Goal: Task Accomplishment & Management: Manage account settings

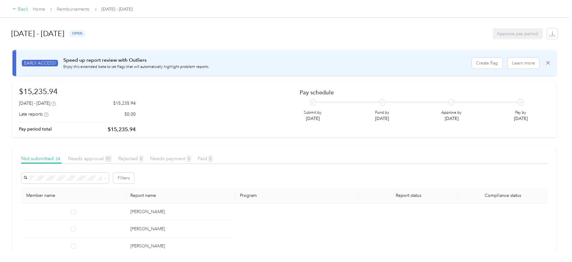
click at [24, 7] on div "Back" at bounding box center [20, 9] width 16 height 7
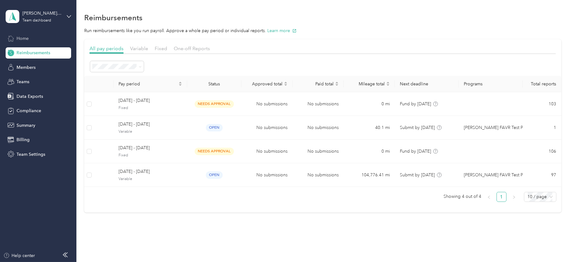
click at [26, 38] on span "Home" at bounding box center [23, 38] width 12 height 7
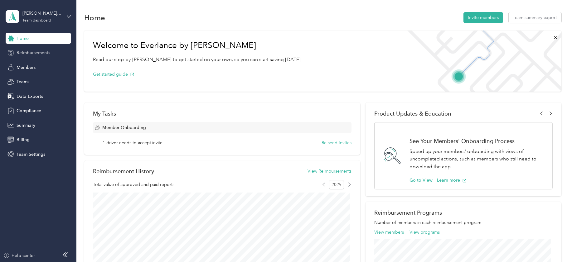
click at [28, 53] on span "Reimbursements" at bounding box center [34, 53] width 34 height 7
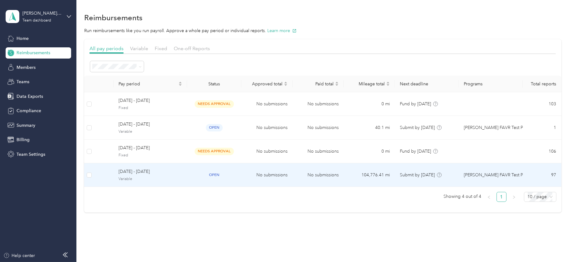
click at [129, 177] on span "Variable" at bounding box center [151, 180] width 64 height 6
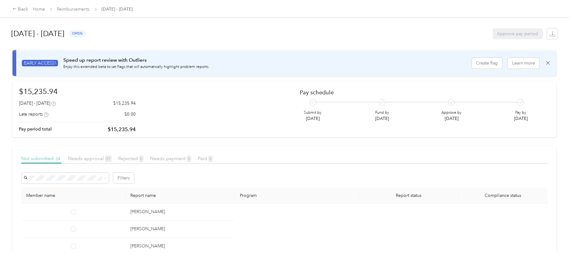
click at [41, 158] on span "Not submitted 24" at bounding box center [41, 159] width 40 height 6
click at [105, 178] on icon at bounding box center [105, 178] width 3 height 3
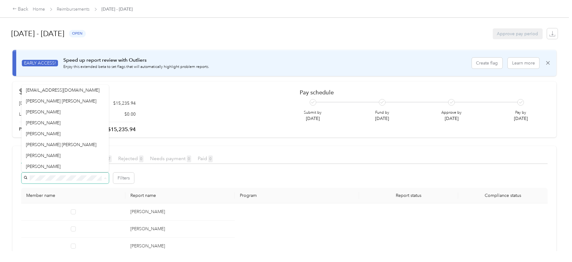
click at [332, 28] on div "[DATE] - [DATE] open Approve pay period" at bounding box center [285, 34] width 546 height 24
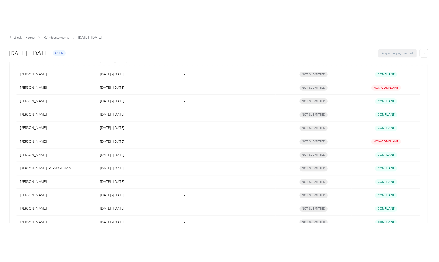
scroll to position [653, 0]
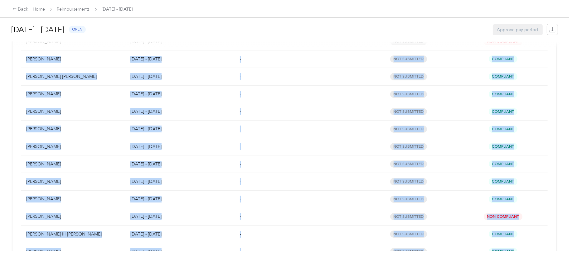
drag, startPoint x: 66, startPoint y: 208, endPoint x: 25, endPoint y: 62, distance: 151.6
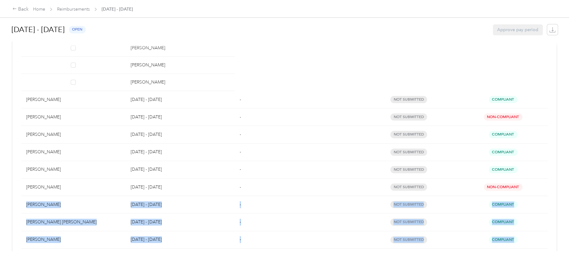
scroll to position [546, 0]
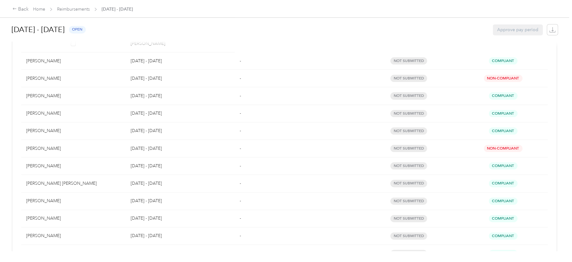
click at [86, 104] on td "[PERSON_NAME]" at bounding box center [73, 95] width 105 height 17
click at [208, 230] on td "[DATE] - [DATE]" at bounding box center [181, 236] width 110 height 17
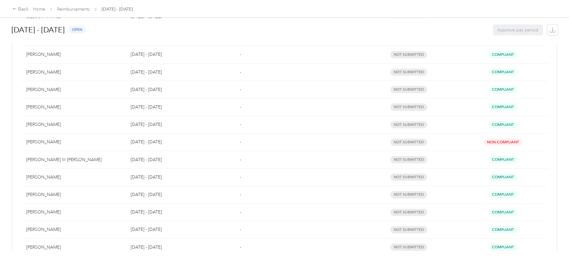
scroll to position [741, 0]
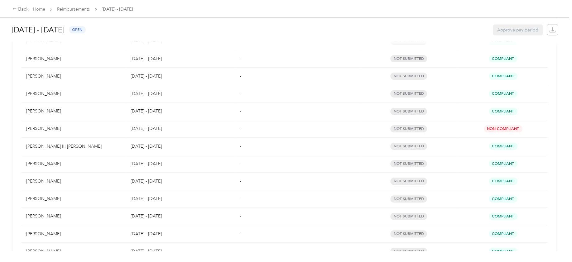
click at [71, 203] on td "[PERSON_NAME]" at bounding box center [73, 199] width 105 height 17
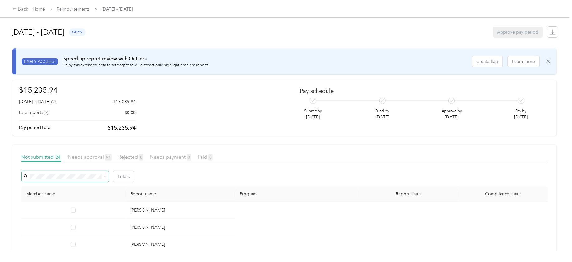
scroll to position [0, 0]
click at [22, 9] on div "Back" at bounding box center [20, 9] width 16 height 7
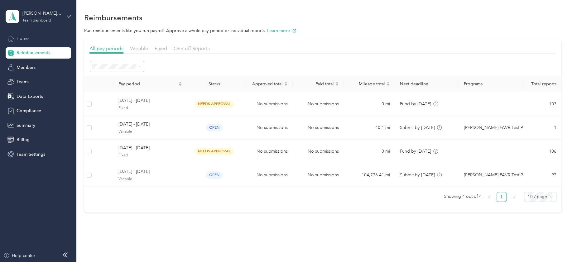
click at [26, 39] on span "Home" at bounding box center [23, 38] width 12 height 7
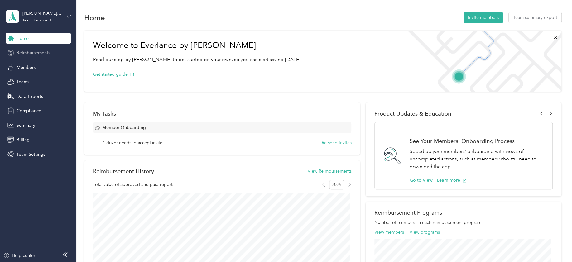
click at [30, 52] on span "Reimbursements" at bounding box center [34, 53] width 34 height 7
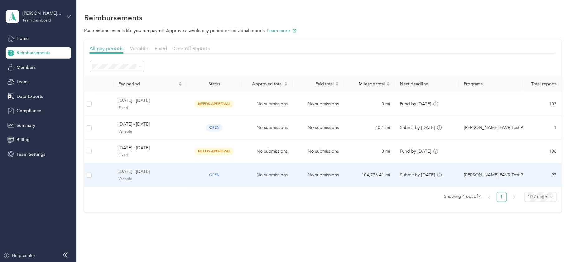
click at [131, 169] on span "[DATE] - [DATE]" at bounding box center [151, 171] width 64 height 7
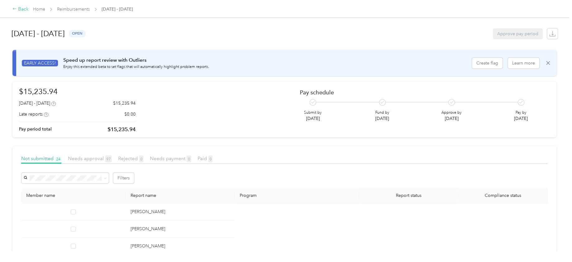
click at [23, 10] on div "Back" at bounding box center [20, 9] width 16 height 7
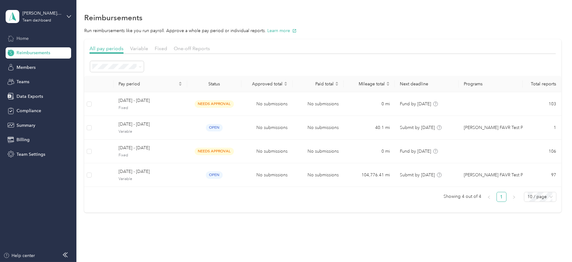
click at [25, 36] on span "Home" at bounding box center [23, 38] width 12 height 7
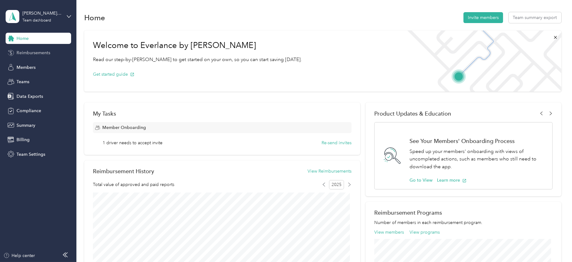
click at [28, 52] on span "Reimbursements" at bounding box center [34, 53] width 34 height 7
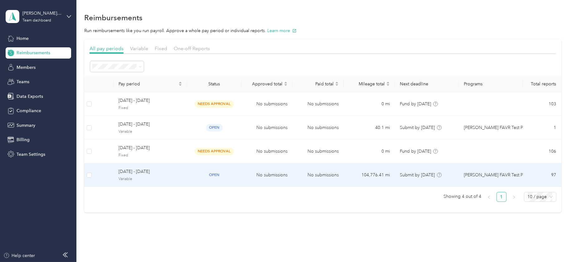
click at [134, 171] on span "[DATE] - [DATE]" at bounding box center [151, 171] width 64 height 7
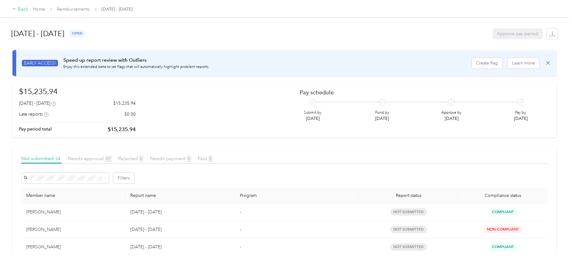
click at [22, 9] on div "Back" at bounding box center [20, 9] width 16 height 7
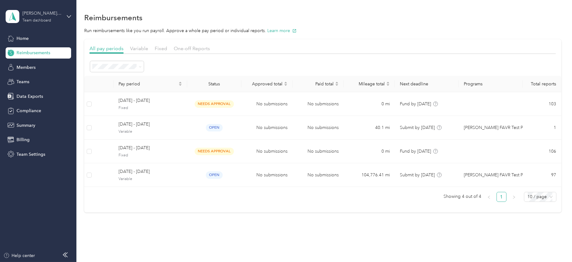
click at [41, 16] on div "[PERSON_NAME] Beverage Company" at bounding box center [41, 13] width 39 height 7
click at [29, 80] on div "Log out" at bounding box center [71, 76] width 123 height 11
